Goal: Task Accomplishment & Management: Manage account settings

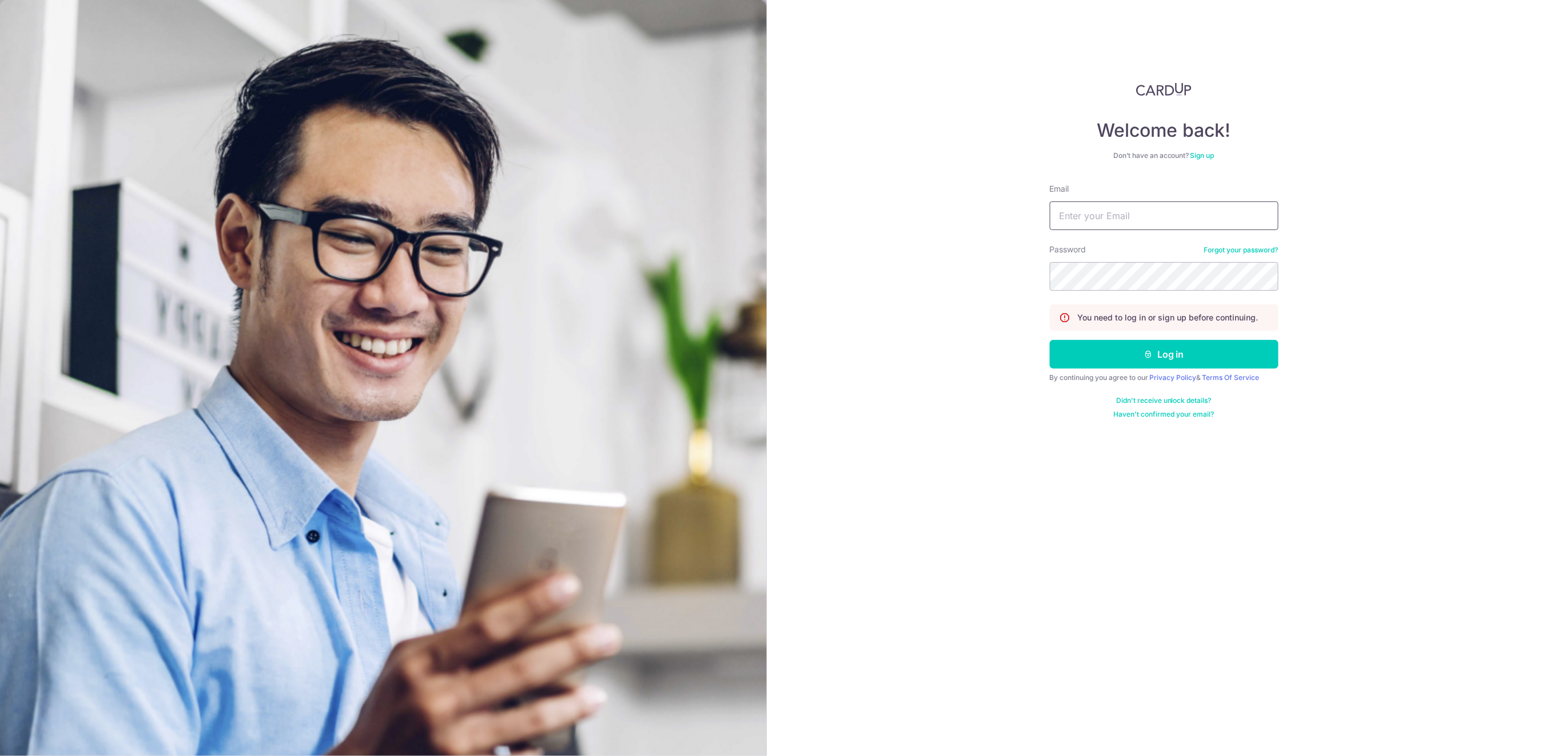
click at [1171, 217] on input "Email" at bounding box center [1164, 215] width 229 height 29
type input "[EMAIL_ADDRESS][DOMAIN_NAME]"
click at [1190, 359] on button "Log in" at bounding box center [1164, 354] width 229 height 29
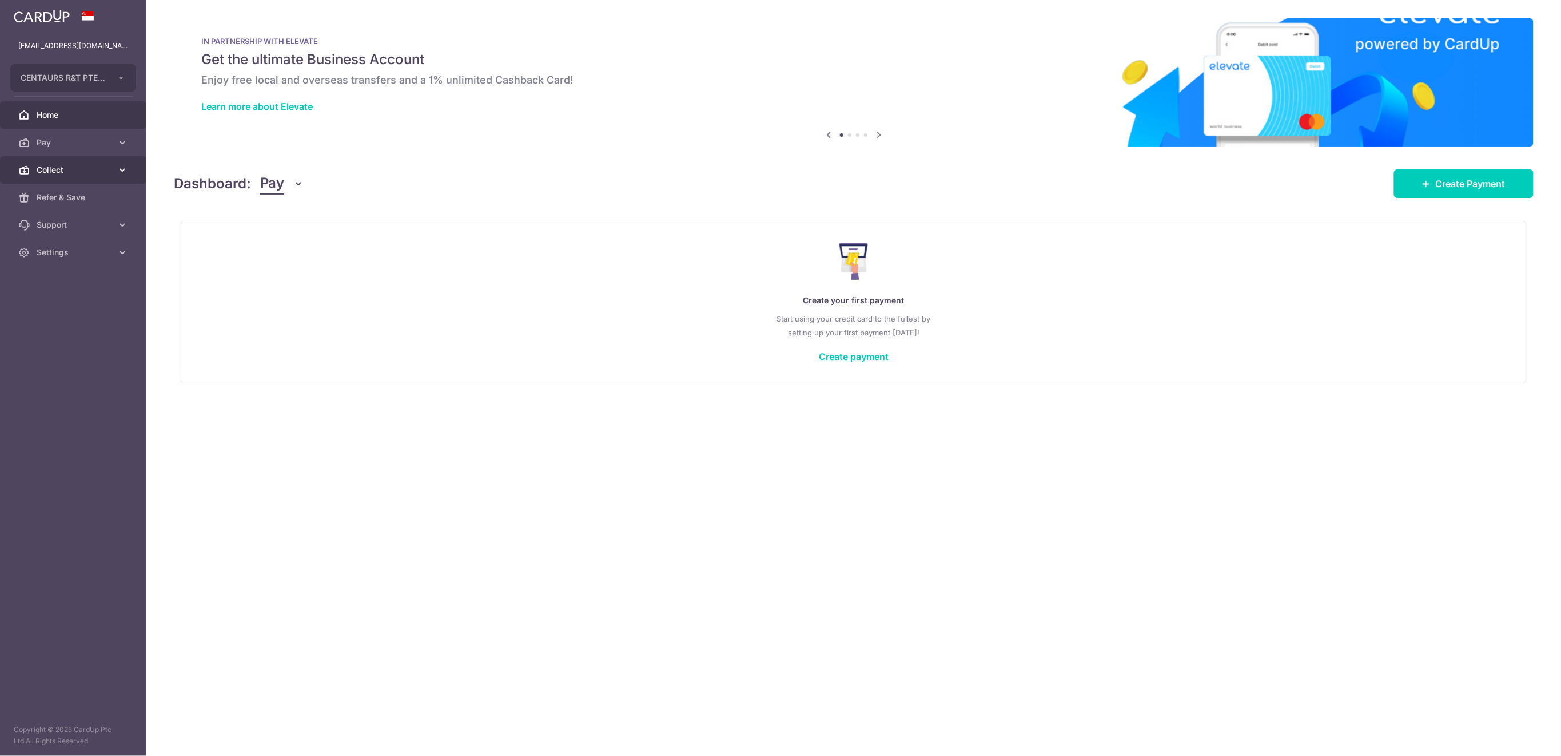
click at [95, 170] on span "Collect" at bounding box center [74, 169] width 75 height 11
click at [77, 252] on span "Payment Requests" at bounding box center [74, 252] width 75 height 11
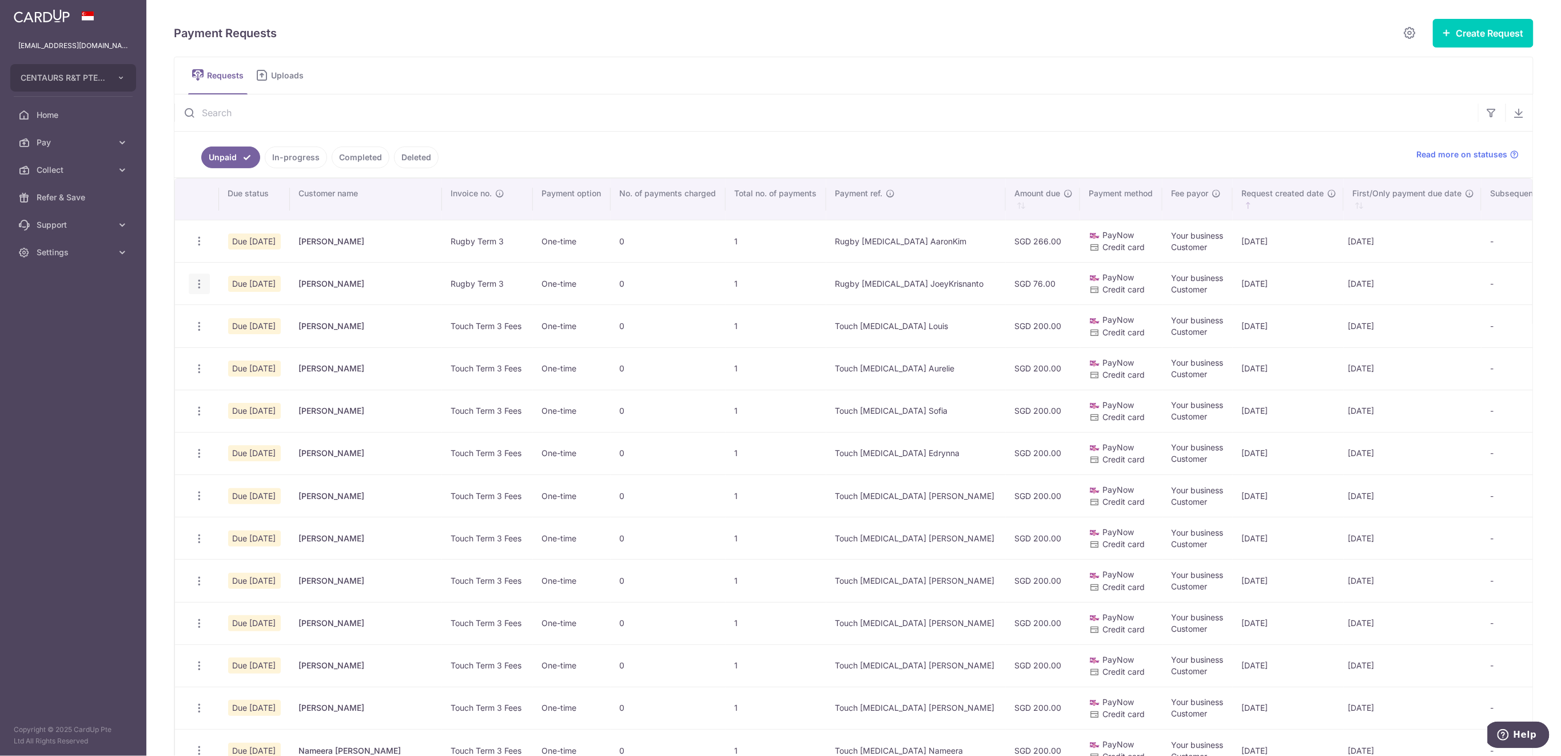
click at [196, 285] on icon "button" at bounding box center [199, 284] width 12 height 12
click at [240, 341] on span "Delete Request" at bounding box center [257, 343] width 72 height 14
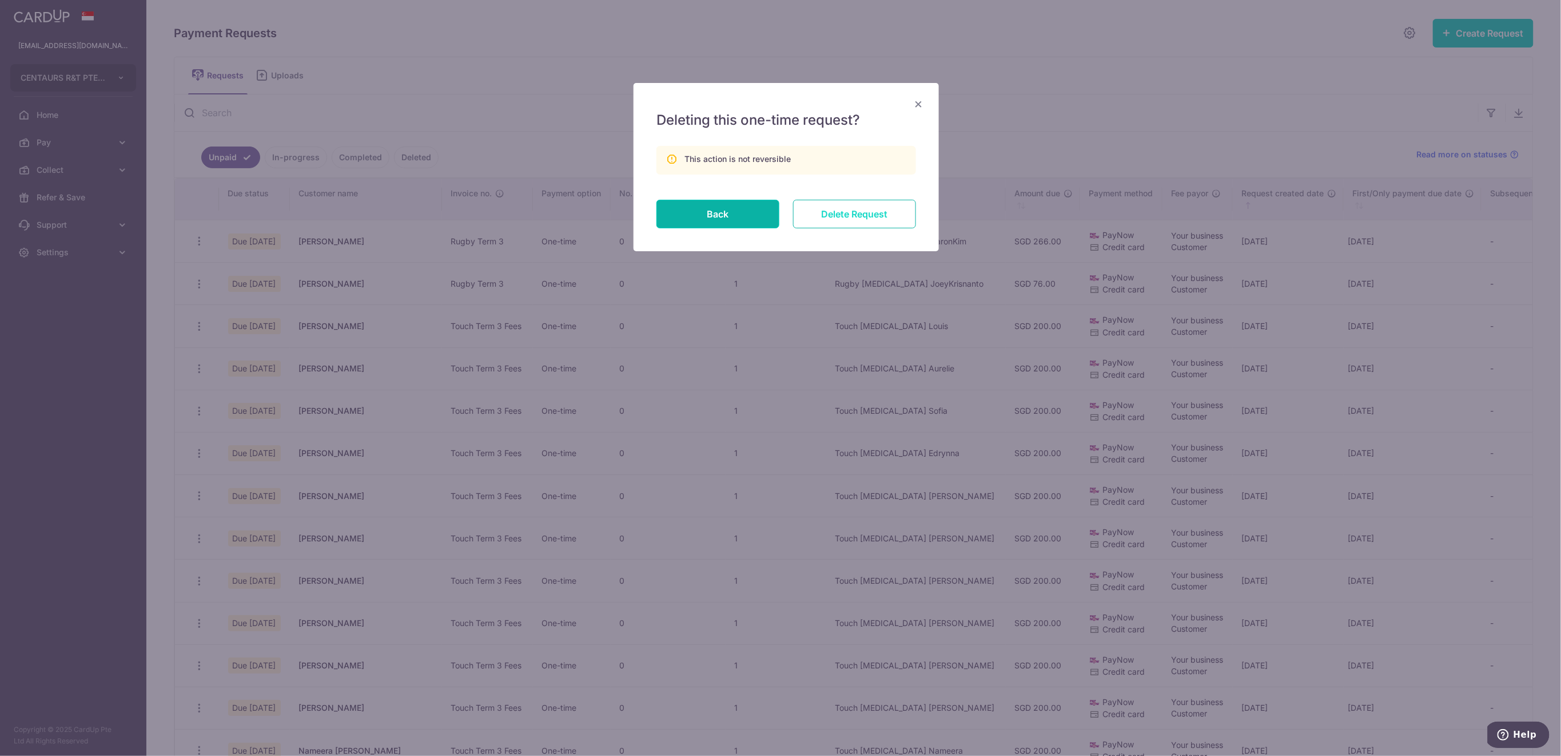
click at [875, 214] on input "Delete Request" at bounding box center [854, 214] width 123 height 29
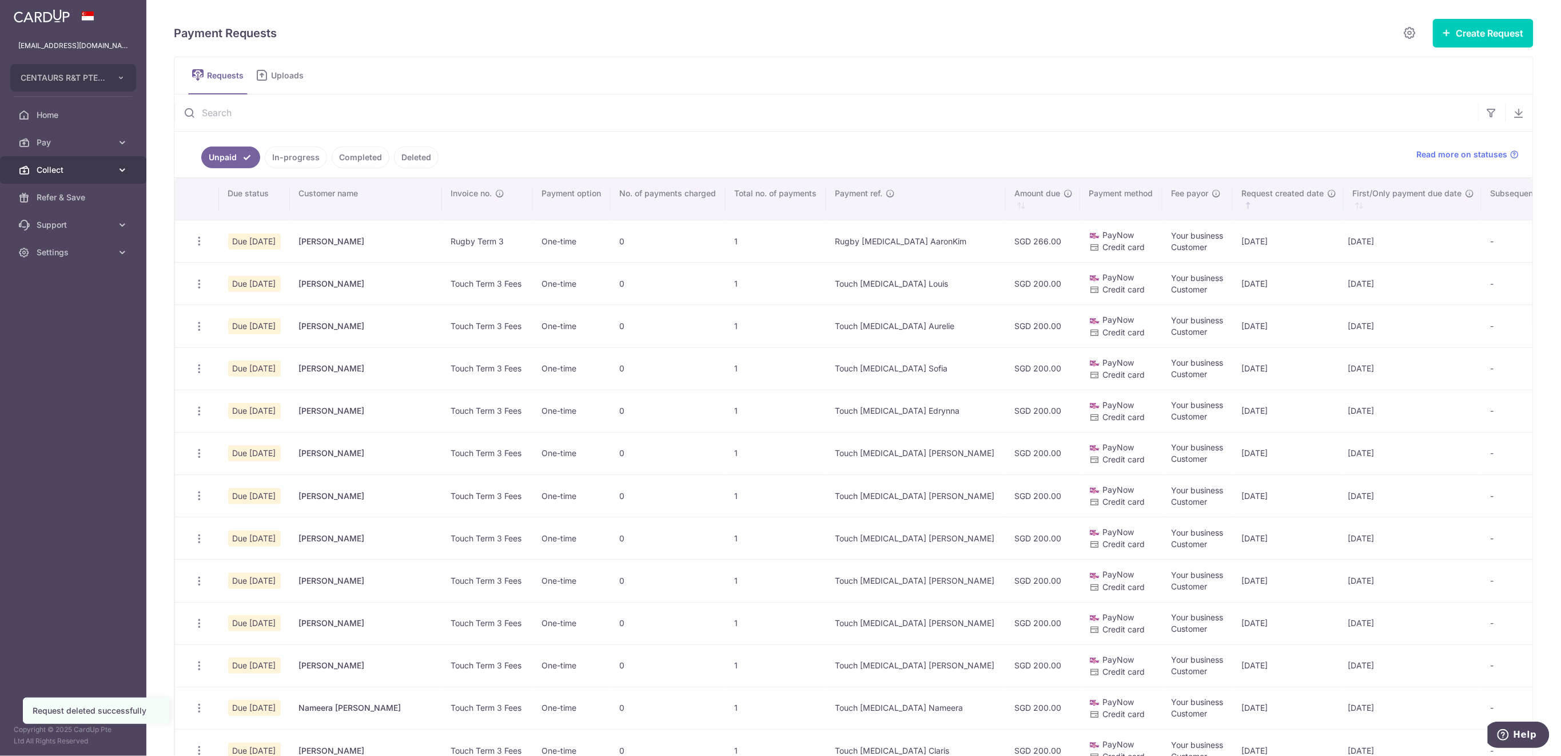
click at [58, 171] on span "Collect" at bounding box center [74, 169] width 75 height 11
click at [70, 195] on span "Dashboard" at bounding box center [74, 197] width 75 height 11
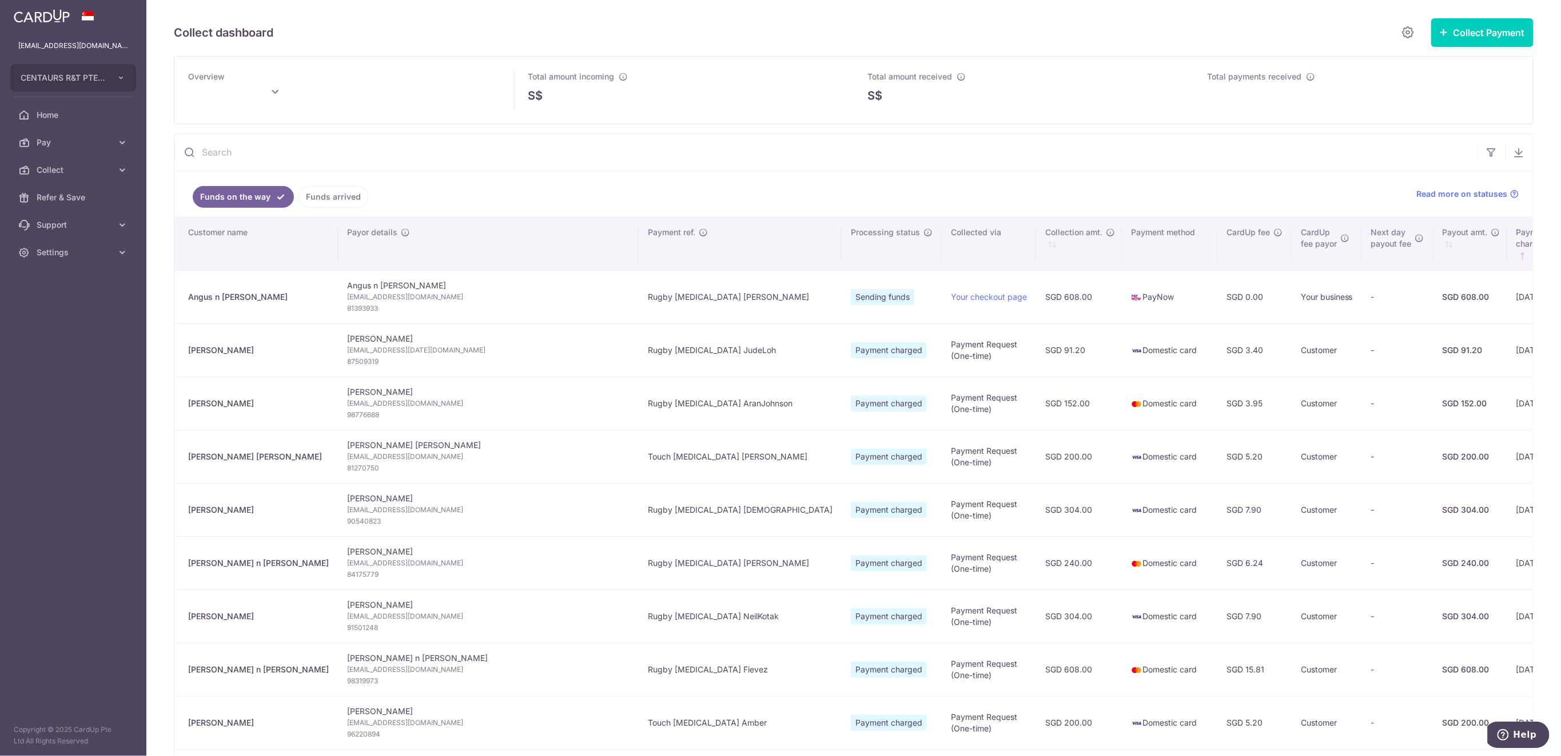
type input "August 2025"
